Goal: Information Seeking & Learning: Find specific fact

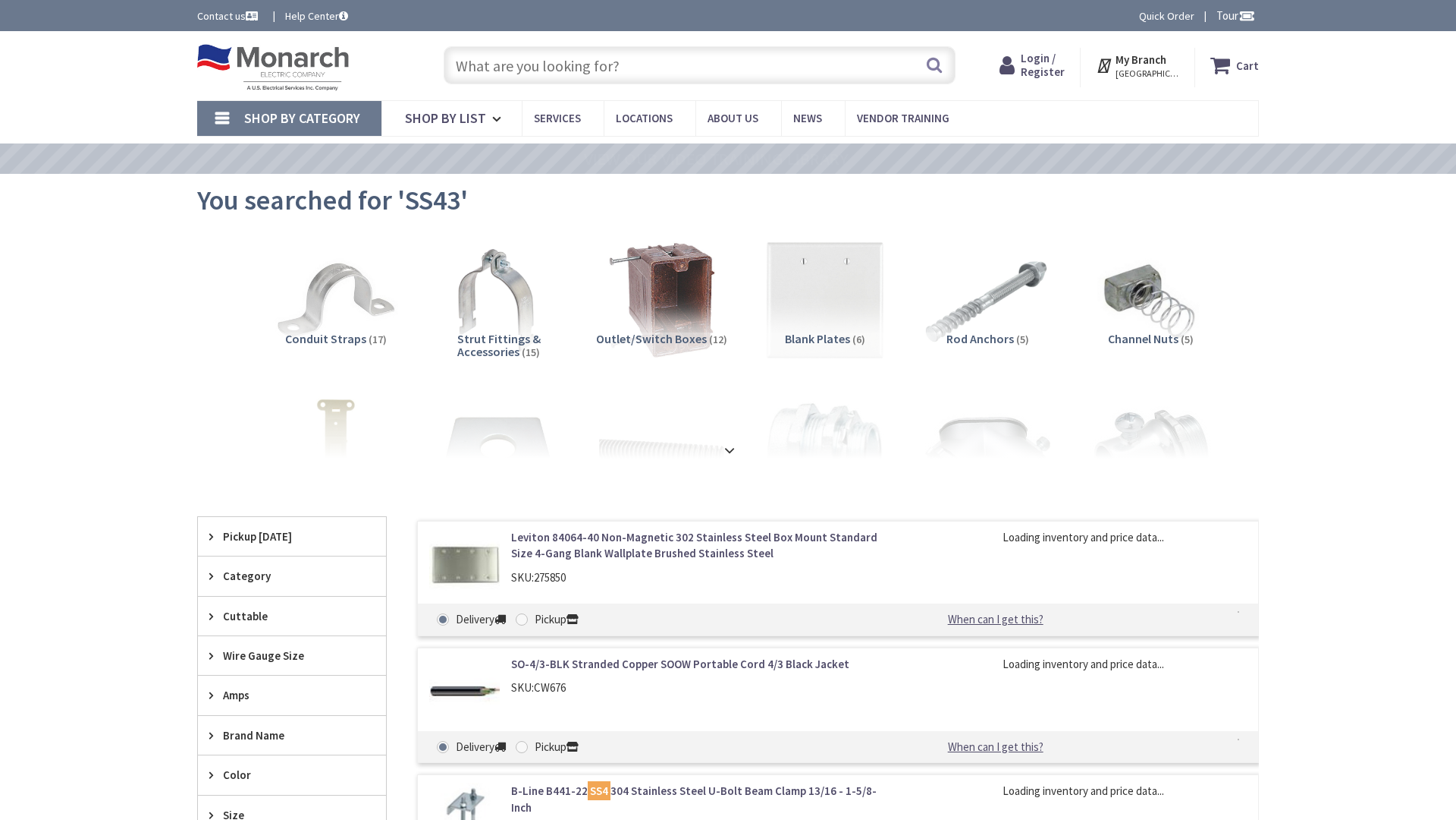
type input "[PERSON_NAME] & [PERSON_NAME], [GEOGRAPHIC_DATA], [GEOGRAPHIC_DATA]"
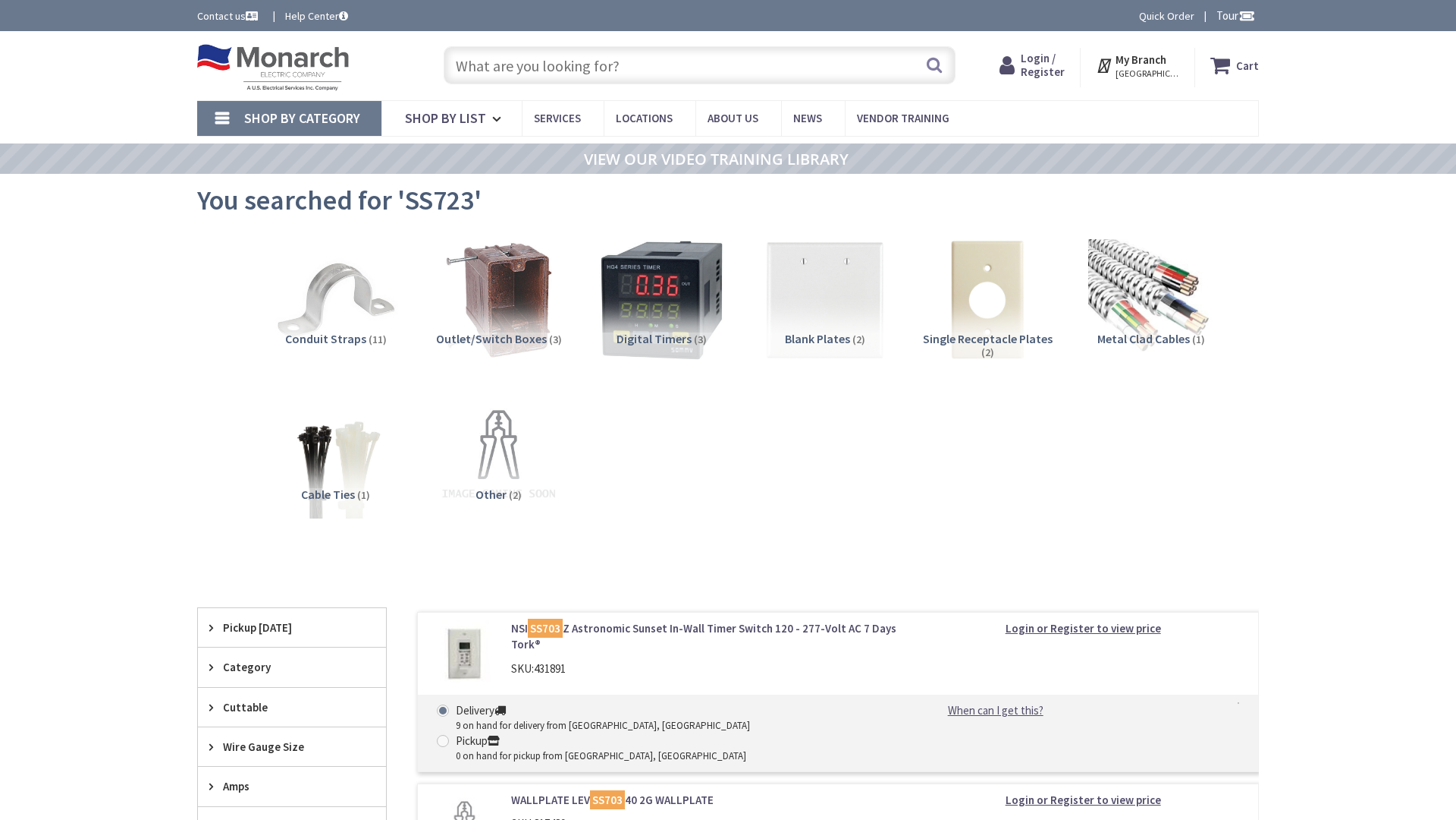
type input "[PERSON_NAME] & [PERSON_NAME], [GEOGRAPHIC_DATA], [GEOGRAPHIC_DATA]"
